Goal: Find specific page/section: Find specific page/section

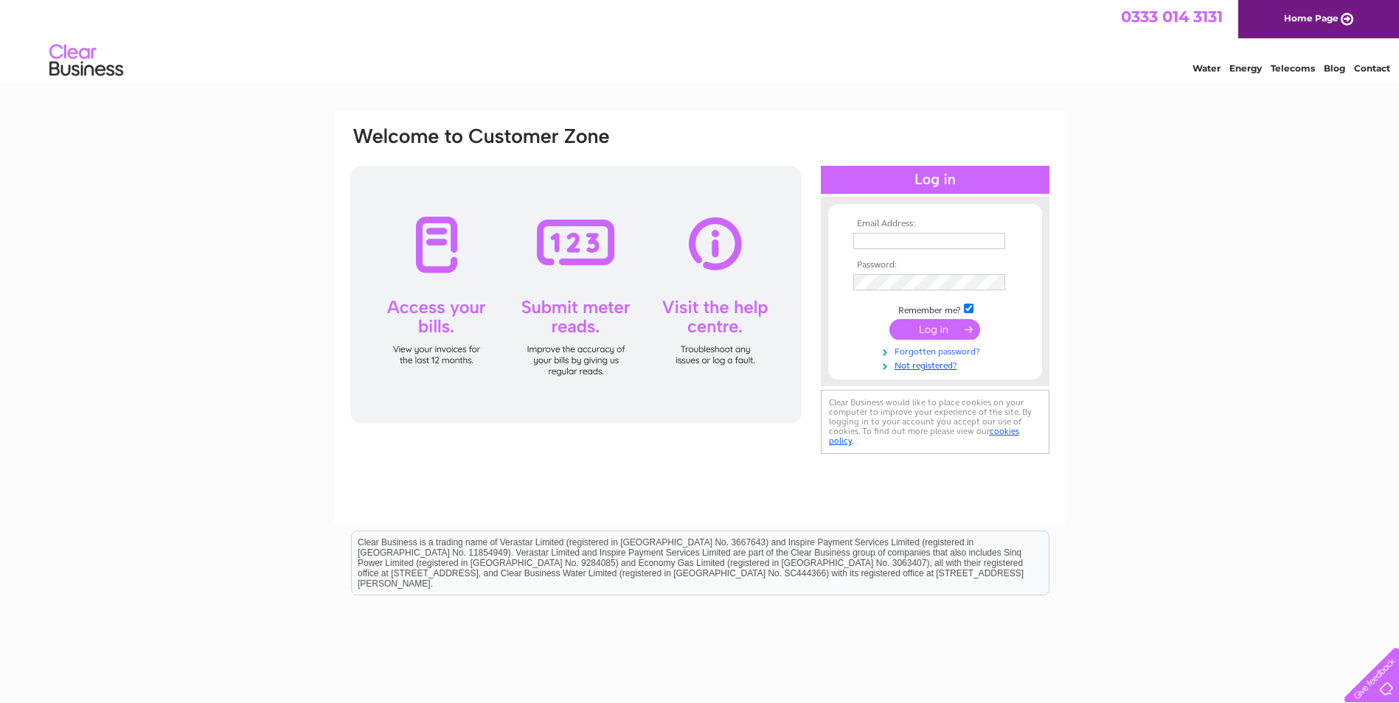
click at [908, 353] on link "Forgotten password?" at bounding box center [936, 351] width 167 height 14
click at [879, 239] on input "text" at bounding box center [929, 241] width 152 height 16
type input "accounts@ifb.net"
drag, startPoint x: 1100, startPoint y: 323, endPoint x: 1029, endPoint y: 308, distance: 73.0
click at [1101, 323] on div "Email Address: accounts@ifb.net Password:" at bounding box center [699, 443] width 1399 height 665
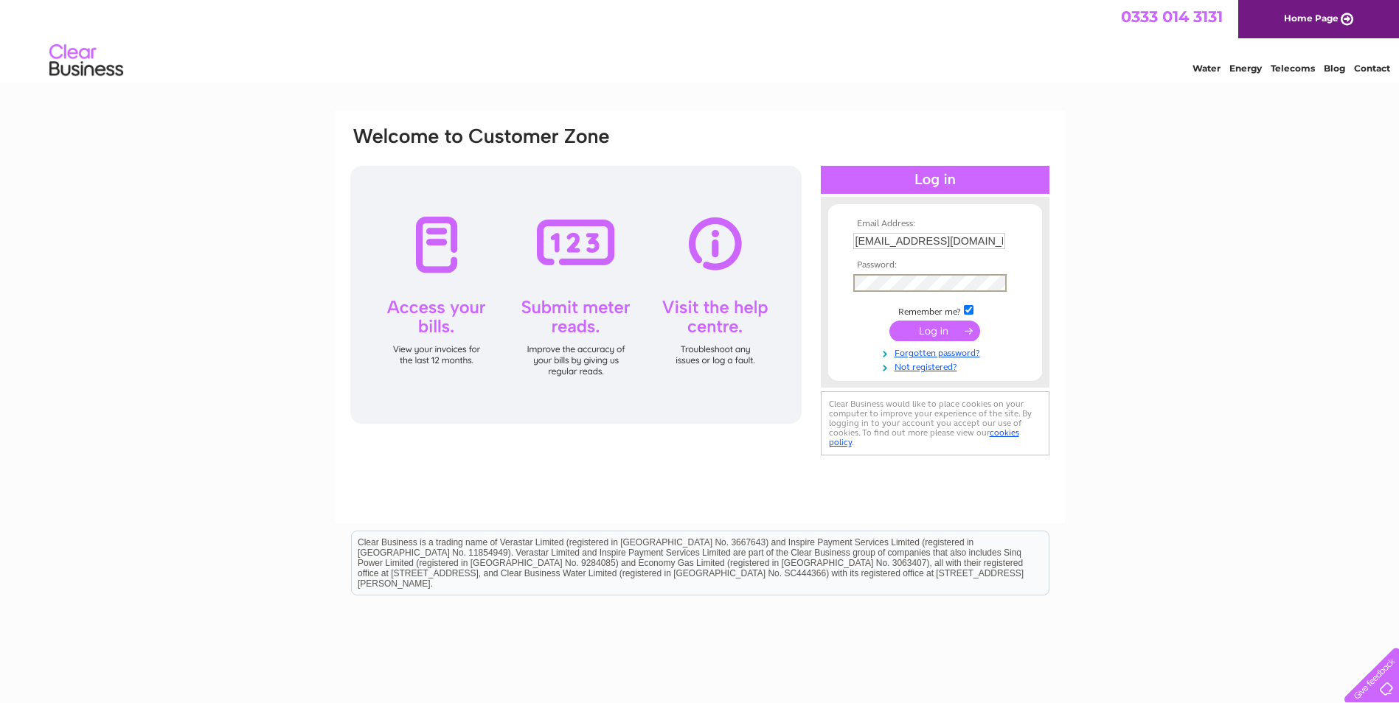
click at [936, 328] on input "submit" at bounding box center [934, 331] width 91 height 21
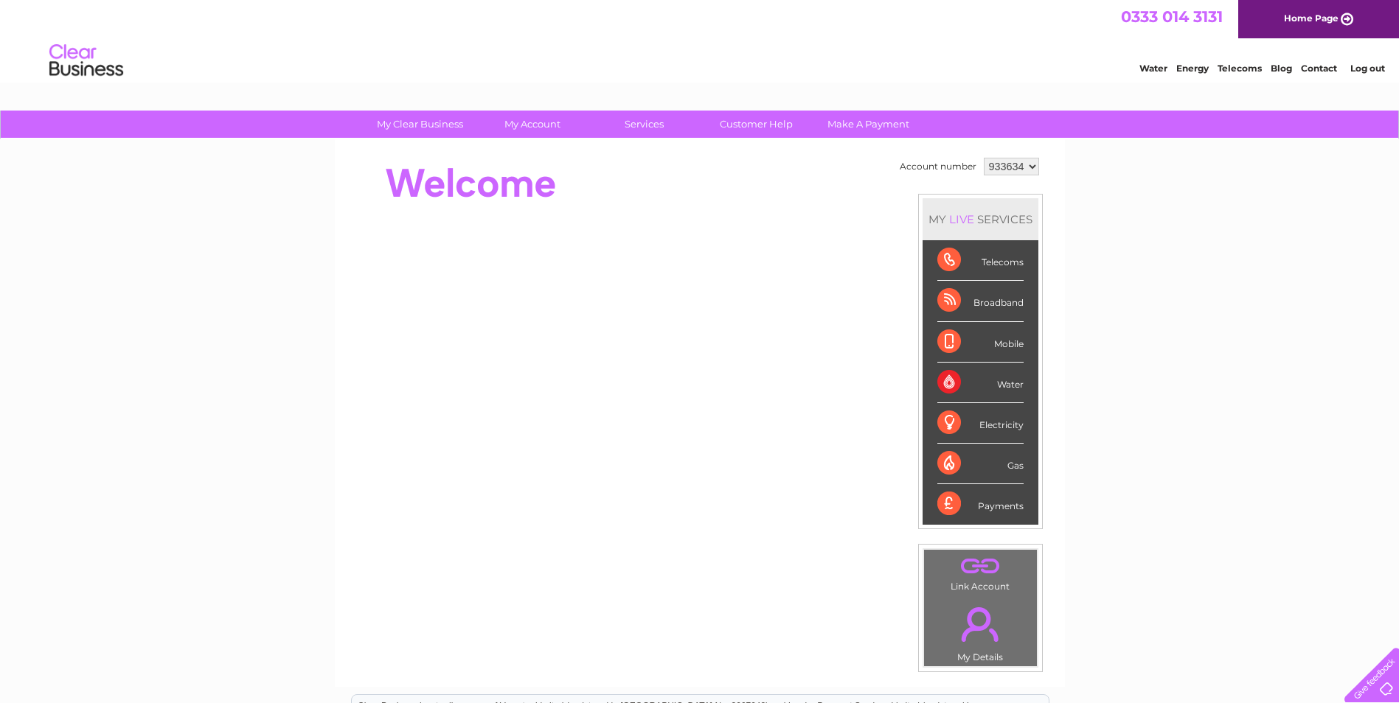
click at [1029, 166] on select "933634" at bounding box center [1011, 167] width 55 height 18
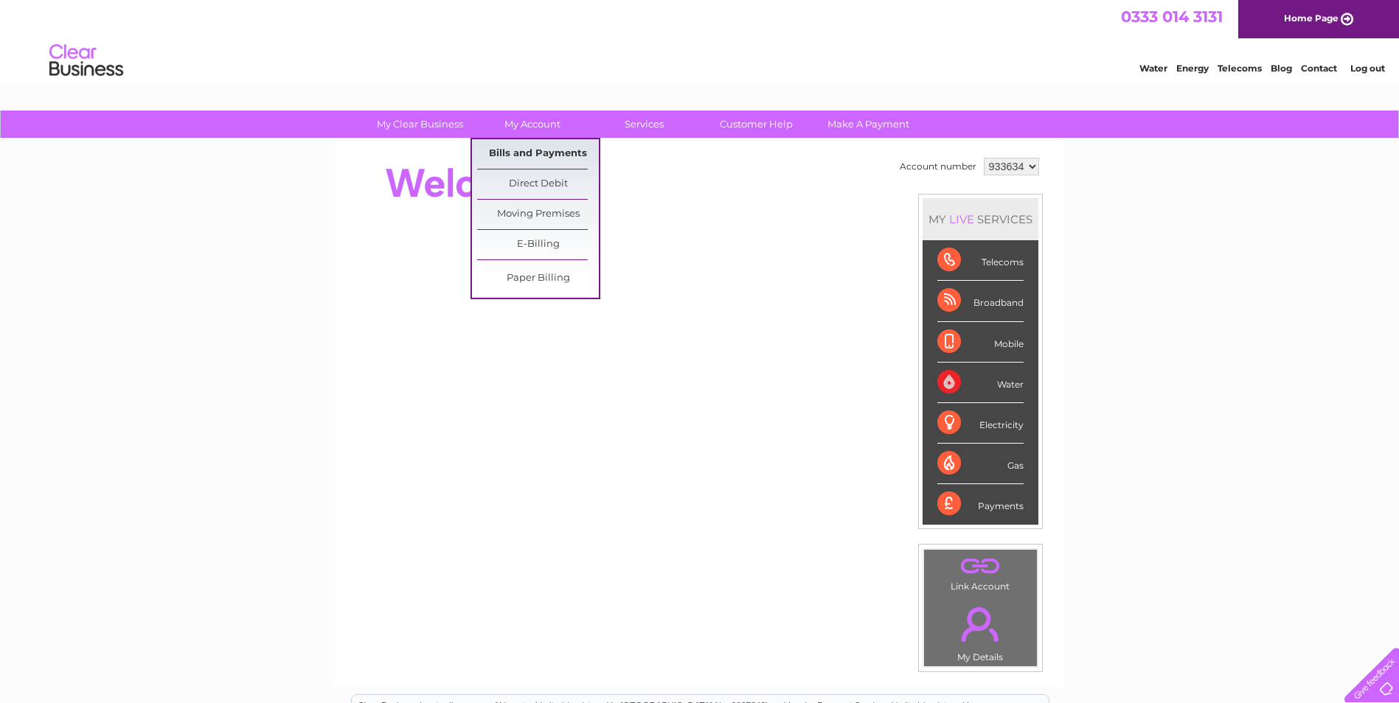
click at [538, 147] on link "Bills and Payments" at bounding box center [538, 153] width 122 height 29
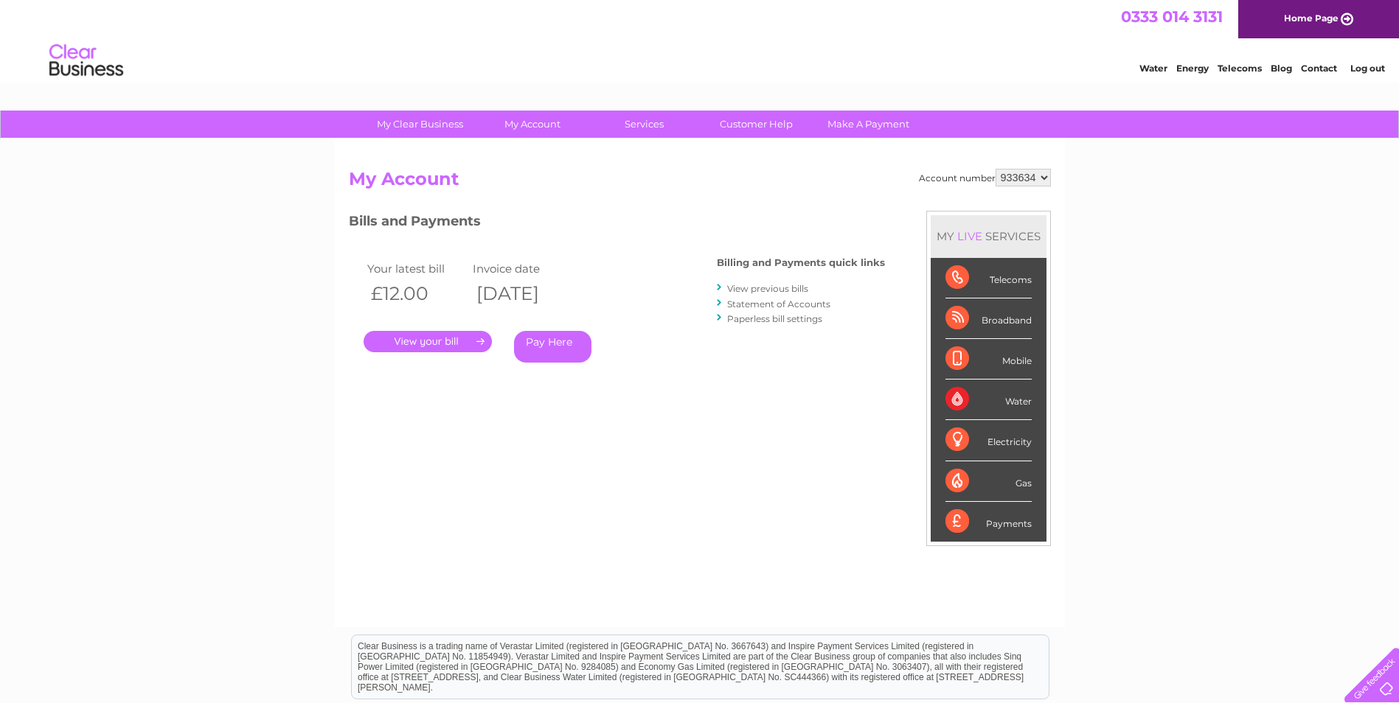
click at [780, 285] on link "View previous bills" at bounding box center [767, 288] width 81 height 11
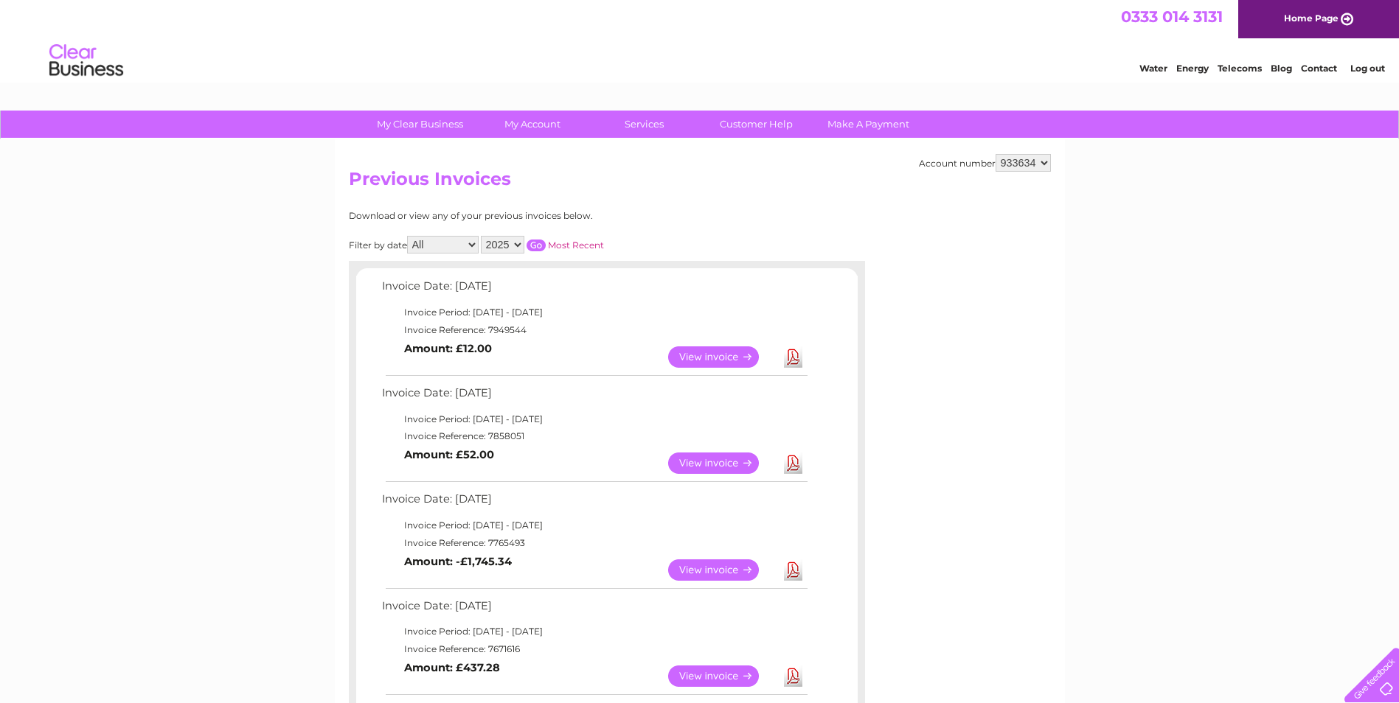
click at [1363, 69] on link "Log out" at bounding box center [1367, 68] width 35 height 11
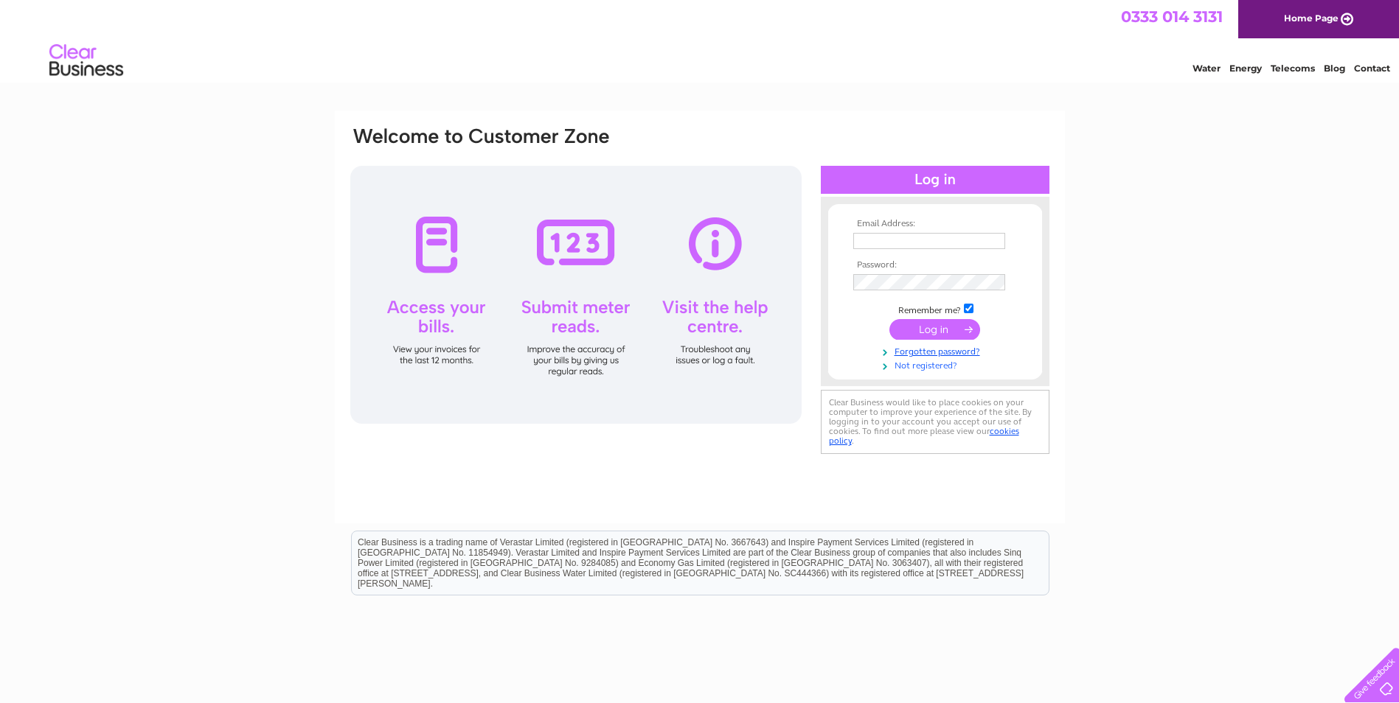
click at [917, 368] on link "Not registered?" at bounding box center [936, 365] width 167 height 14
